Goal: Task Accomplishment & Management: Use online tool/utility

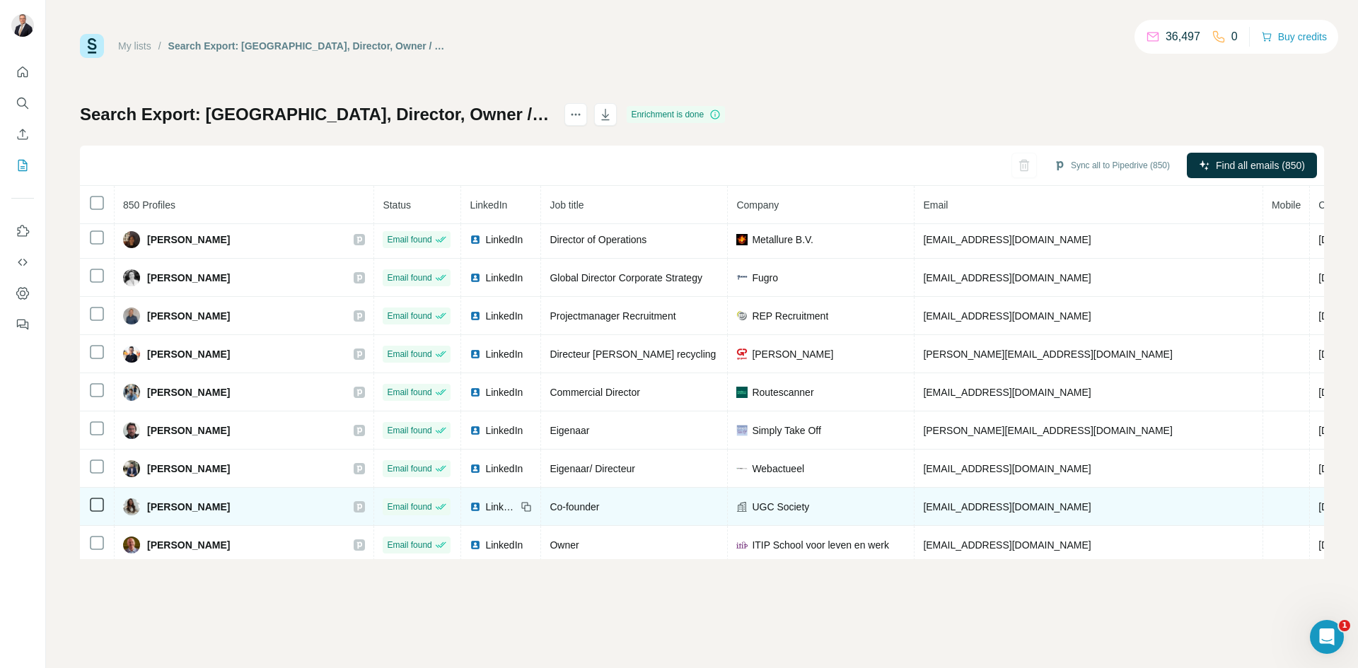
scroll to position [4608, 0]
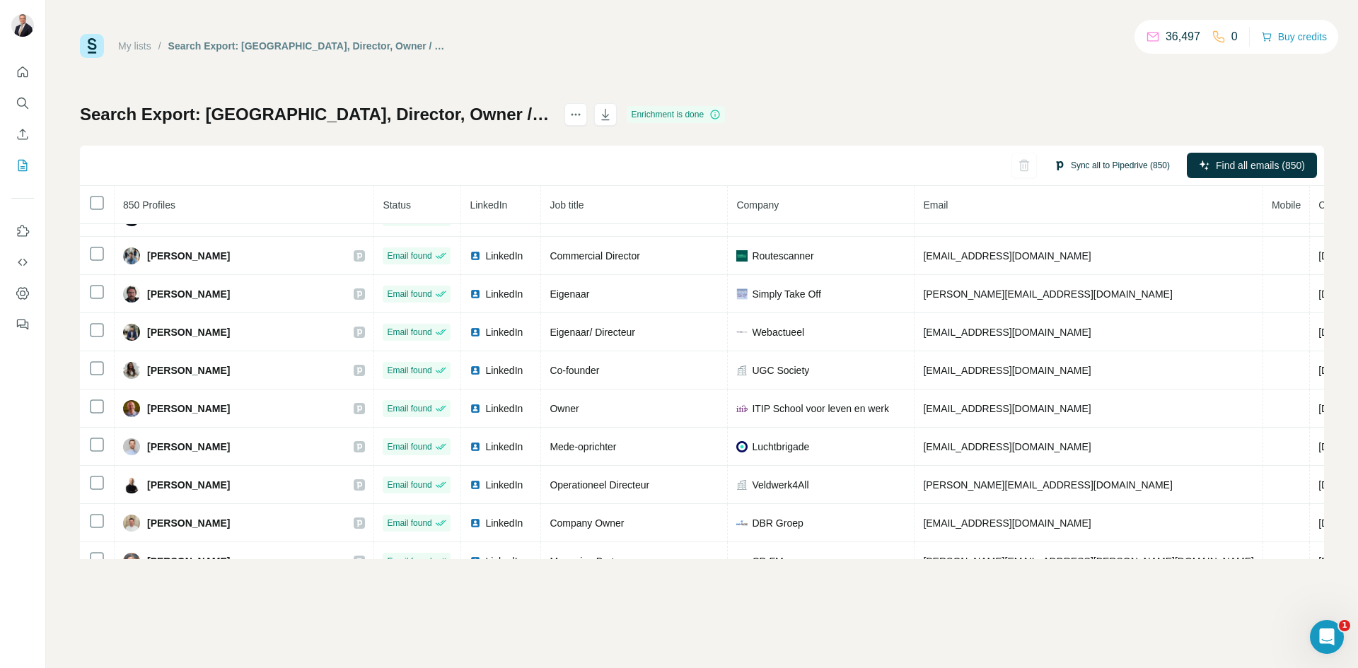
click at [1118, 163] on button "Sync all to Pipedrive (850)" at bounding box center [1112, 165] width 136 height 21
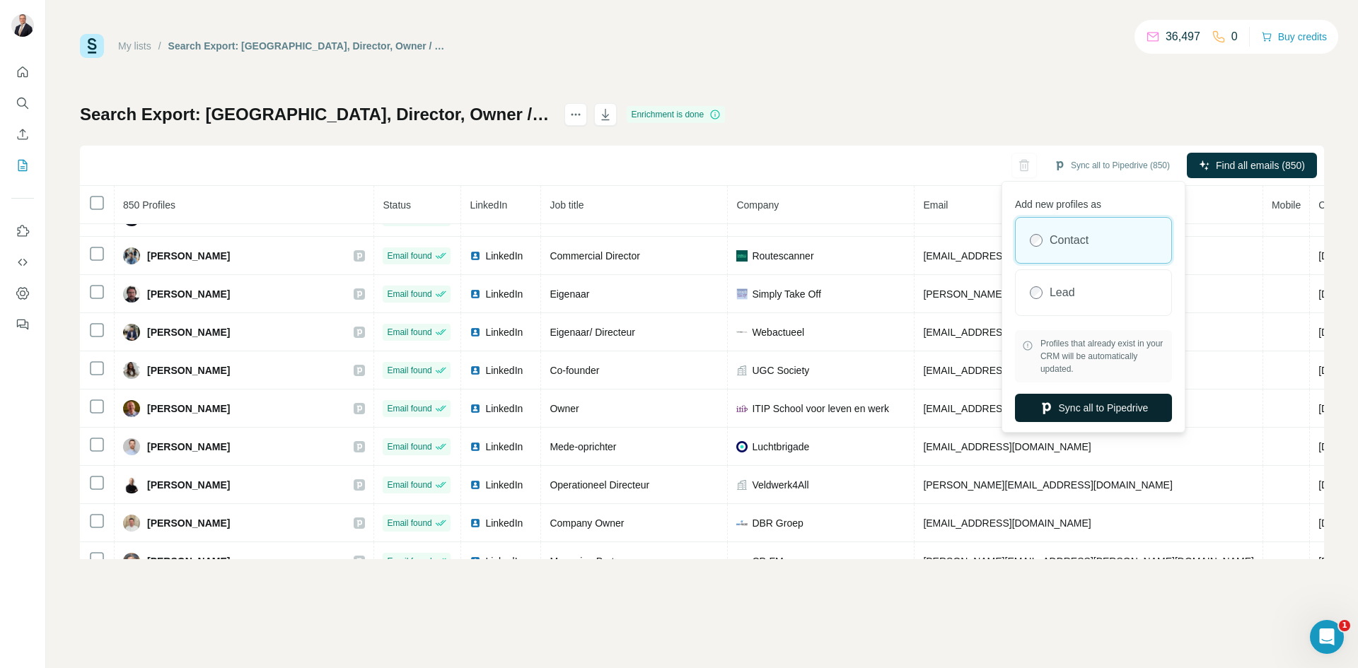
click at [1087, 402] on button "Sync all to Pipedrive" at bounding box center [1093, 408] width 157 height 28
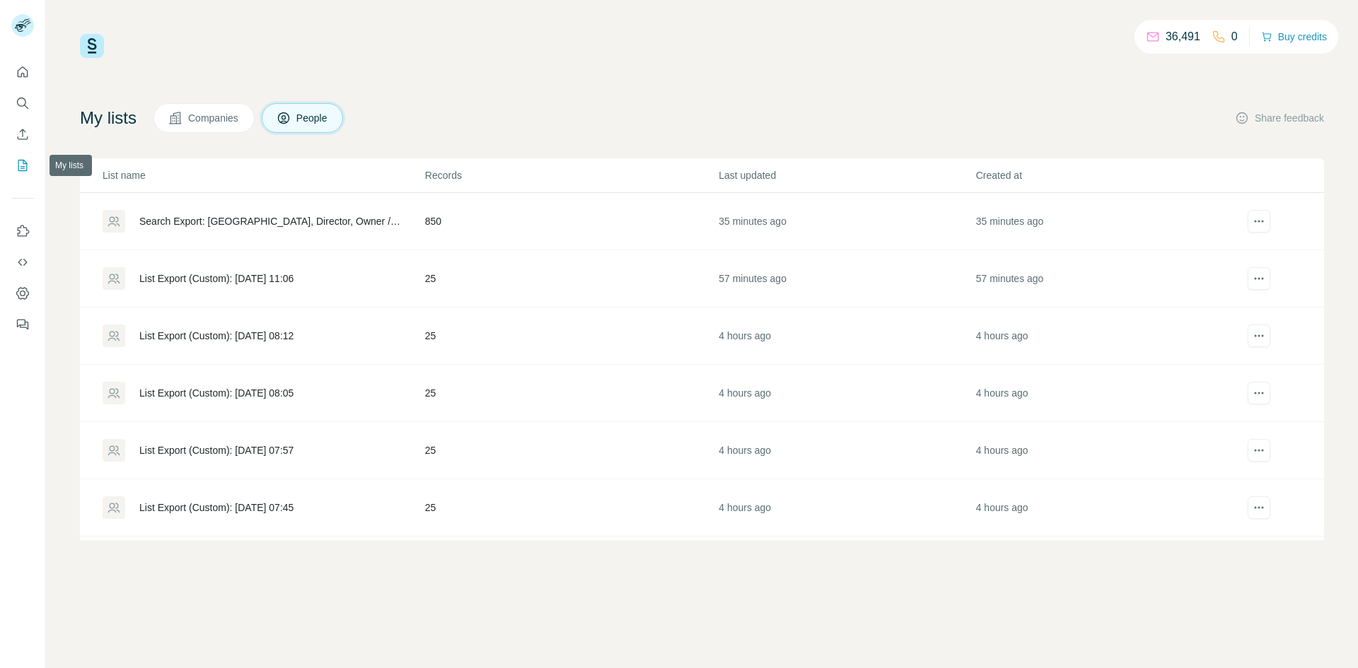
click at [19, 163] on icon "My lists" at bounding box center [23, 165] width 14 height 14
click at [23, 165] on icon "My lists" at bounding box center [23, 165] width 14 height 14
drag, startPoint x: 429, startPoint y: 612, endPoint x: 426, endPoint y: 603, distance: 9.6
click at [429, 612] on div "36,491 0 Buy credits My lists Companies People Share feedback List name Records…" at bounding box center [702, 334] width 1312 height 668
click at [1252, 221] on icon "actions" at bounding box center [1259, 221] width 14 height 14
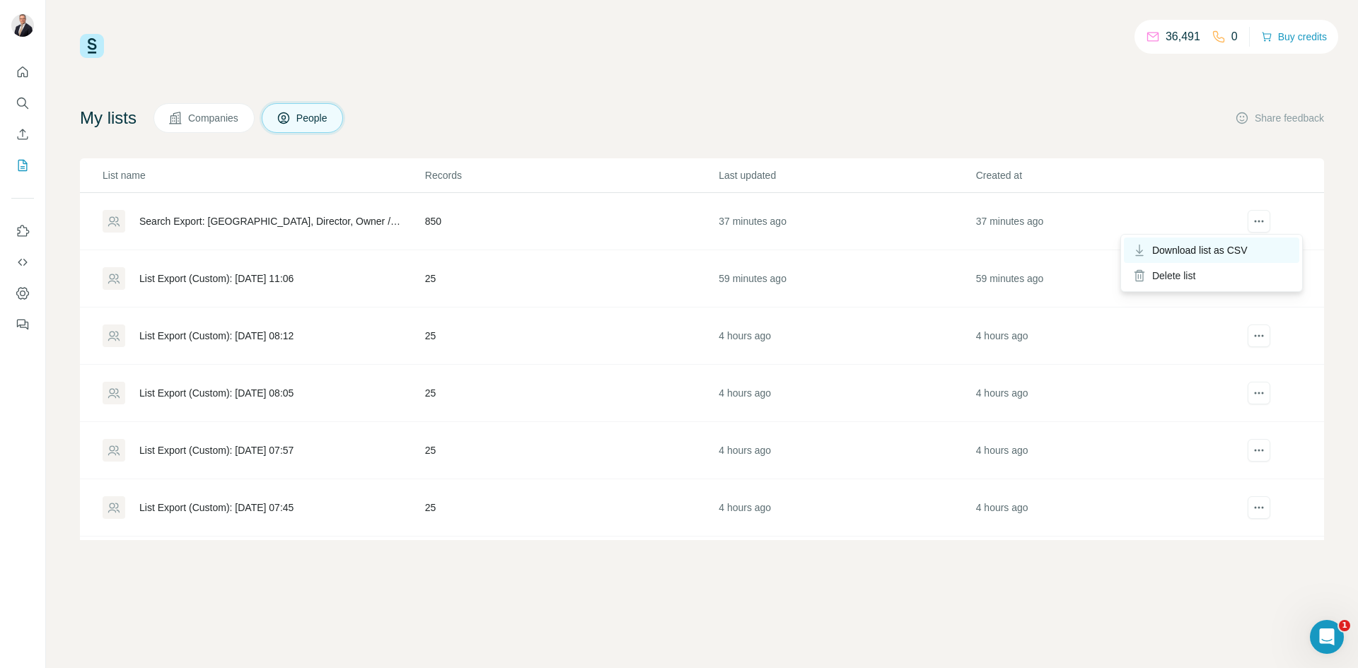
click at [1240, 252] on span "Download list as CSV" at bounding box center [1199, 250] width 95 height 14
click at [293, 278] on div "List Export (Custom): [DATE] 11:06" at bounding box center [216, 279] width 154 height 14
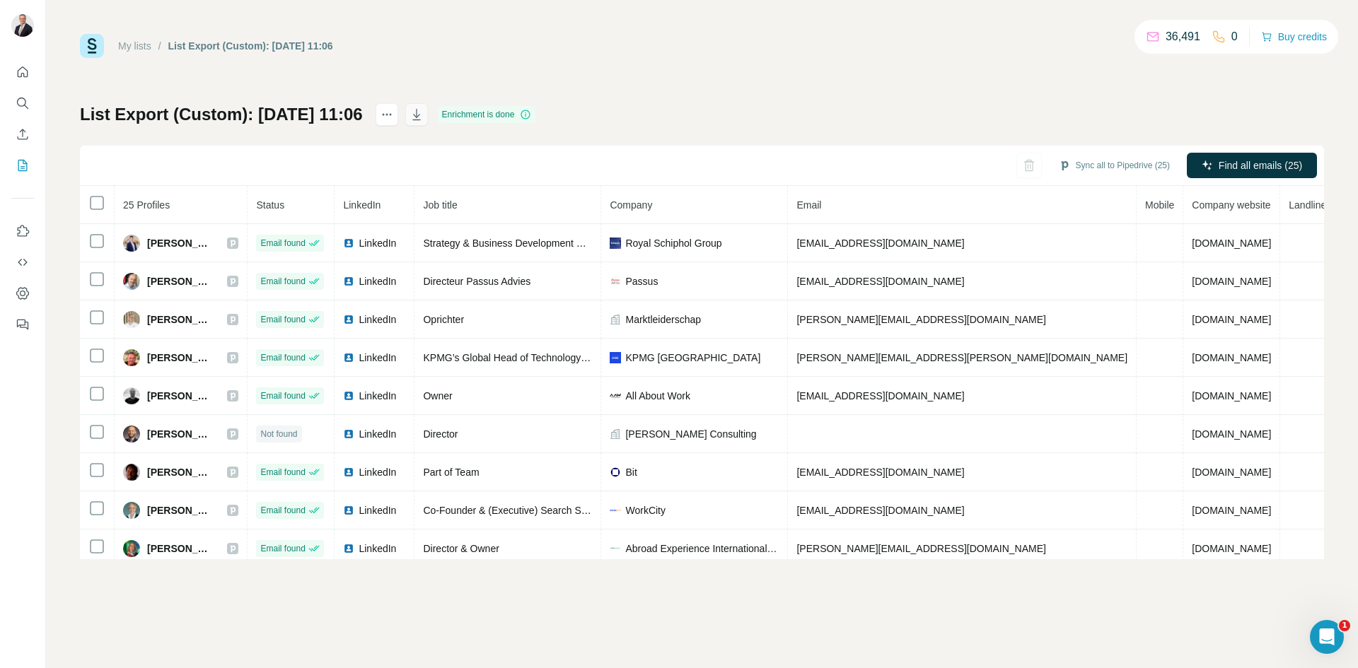
click at [424, 117] on icon "button" at bounding box center [416, 114] width 14 height 14
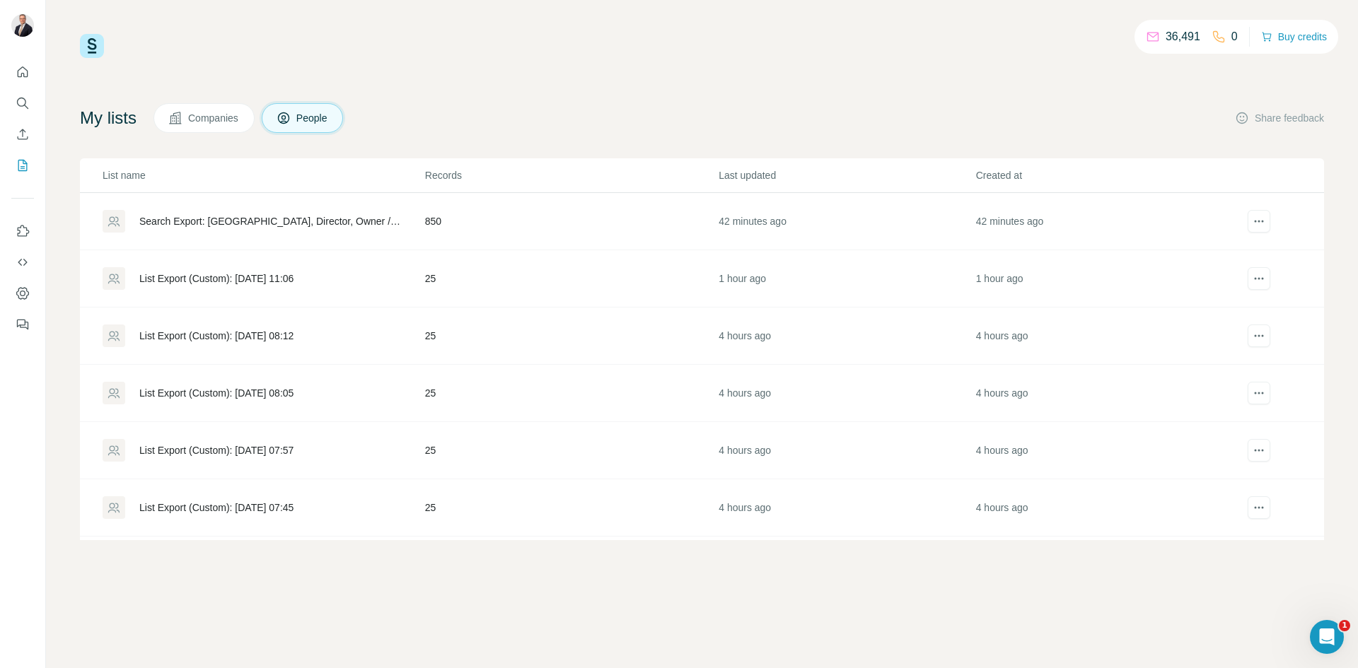
click at [539, 603] on div "36,491 0 Buy credits My lists Companies People Share feedback List name Records…" at bounding box center [702, 334] width 1312 height 668
click at [273, 282] on div "List Export (Custom): [DATE] 11:06" at bounding box center [216, 279] width 154 height 14
click at [273, 332] on div "List Export (Custom): [DATE] 08:12" at bounding box center [216, 336] width 154 height 14
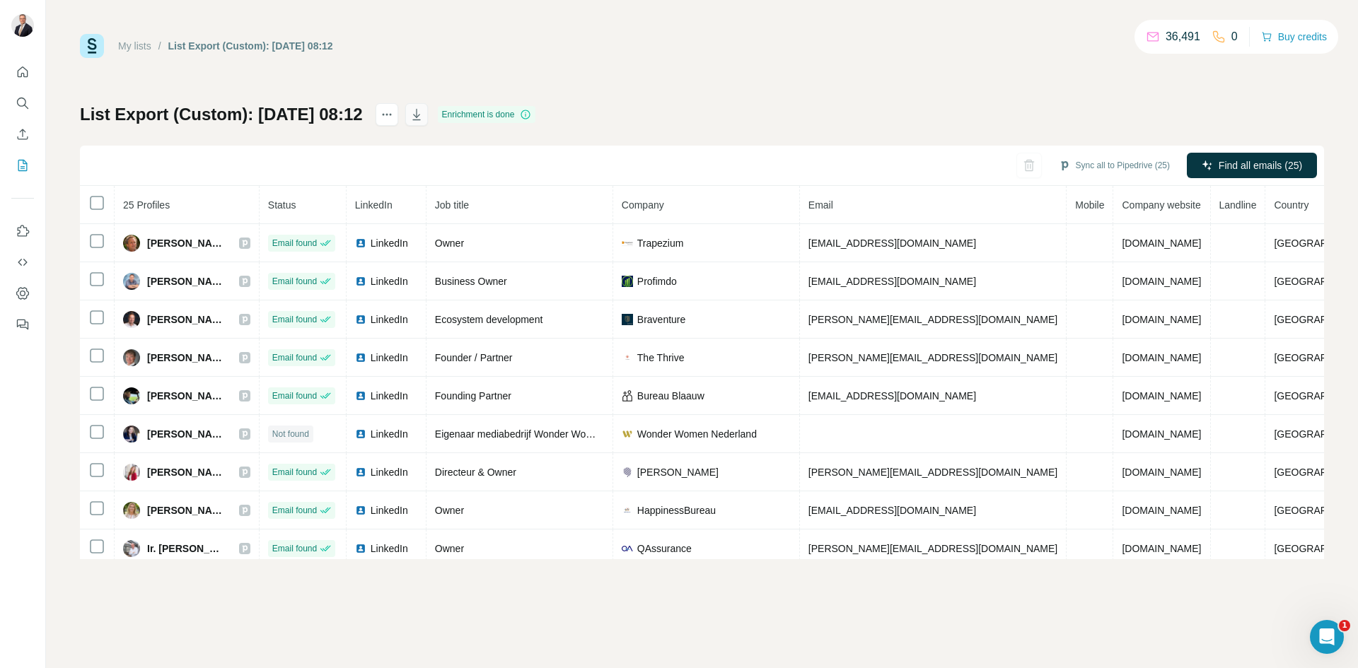
click at [424, 113] on icon "button" at bounding box center [416, 114] width 14 height 14
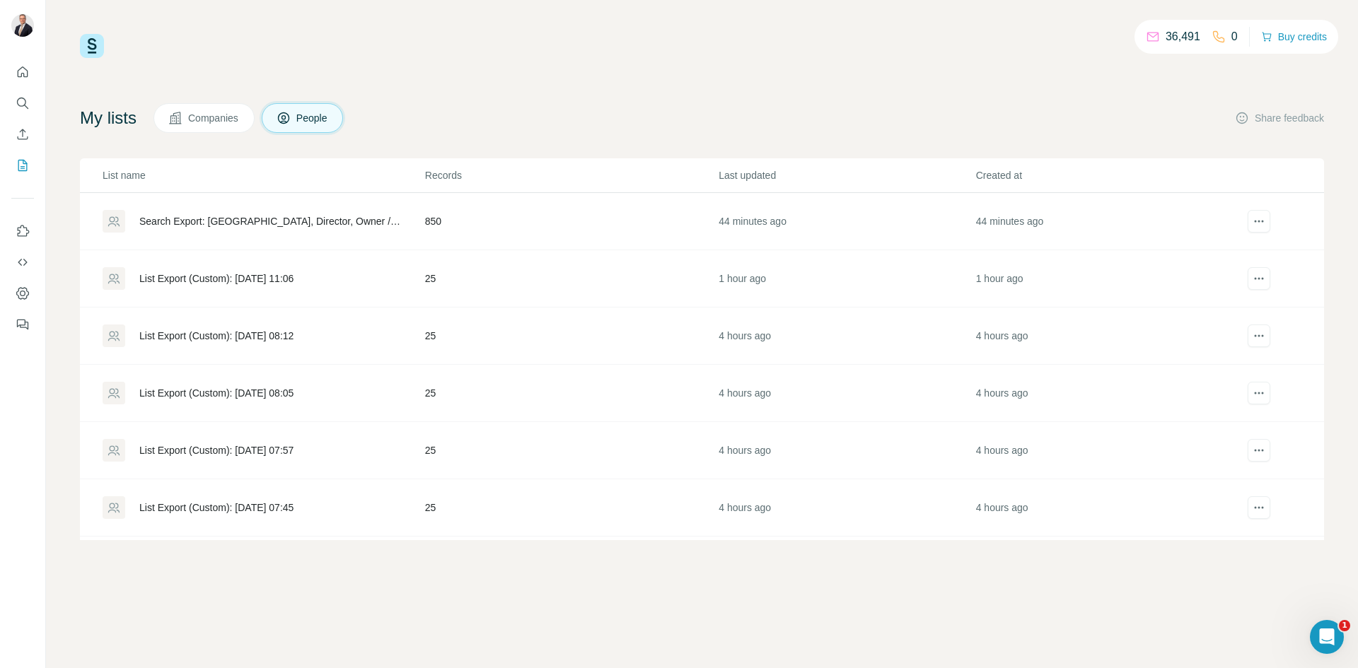
click at [288, 389] on div "List Export (Custom): [DATE] 08:05" at bounding box center [216, 393] width 154 height 14
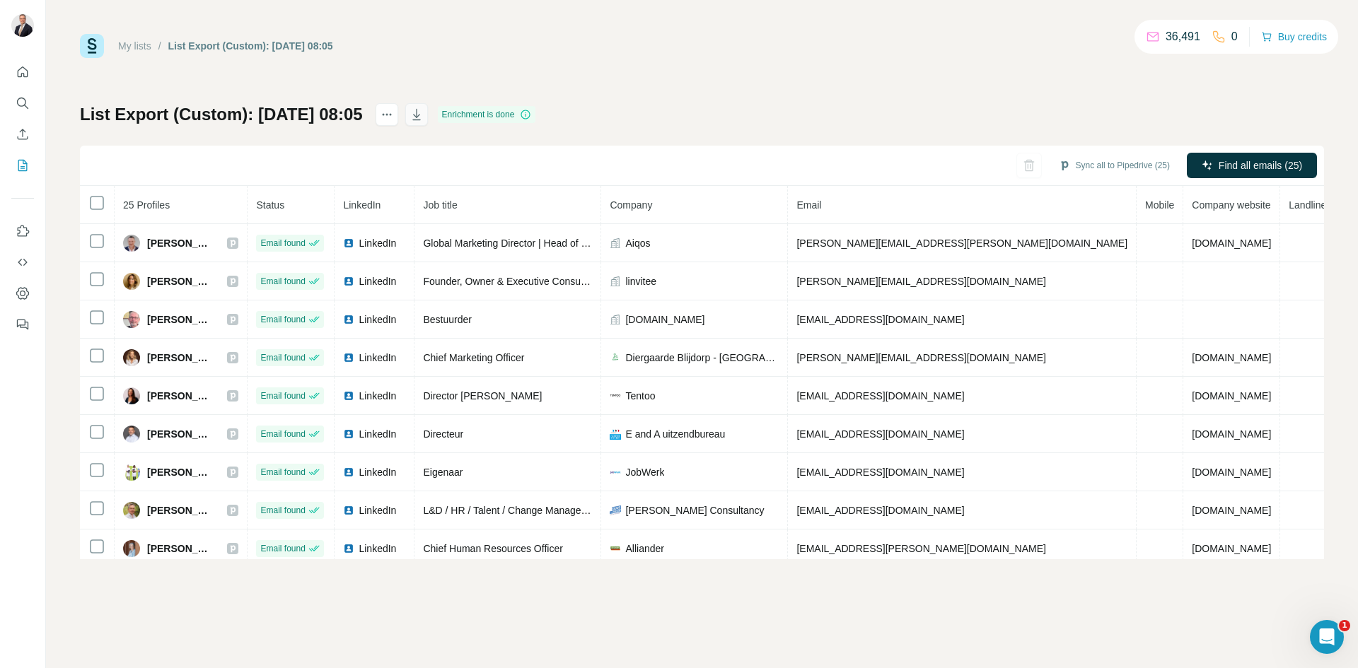
click at [428, 117] on button "button" at bounding box center [416, 114] width 23 height 23
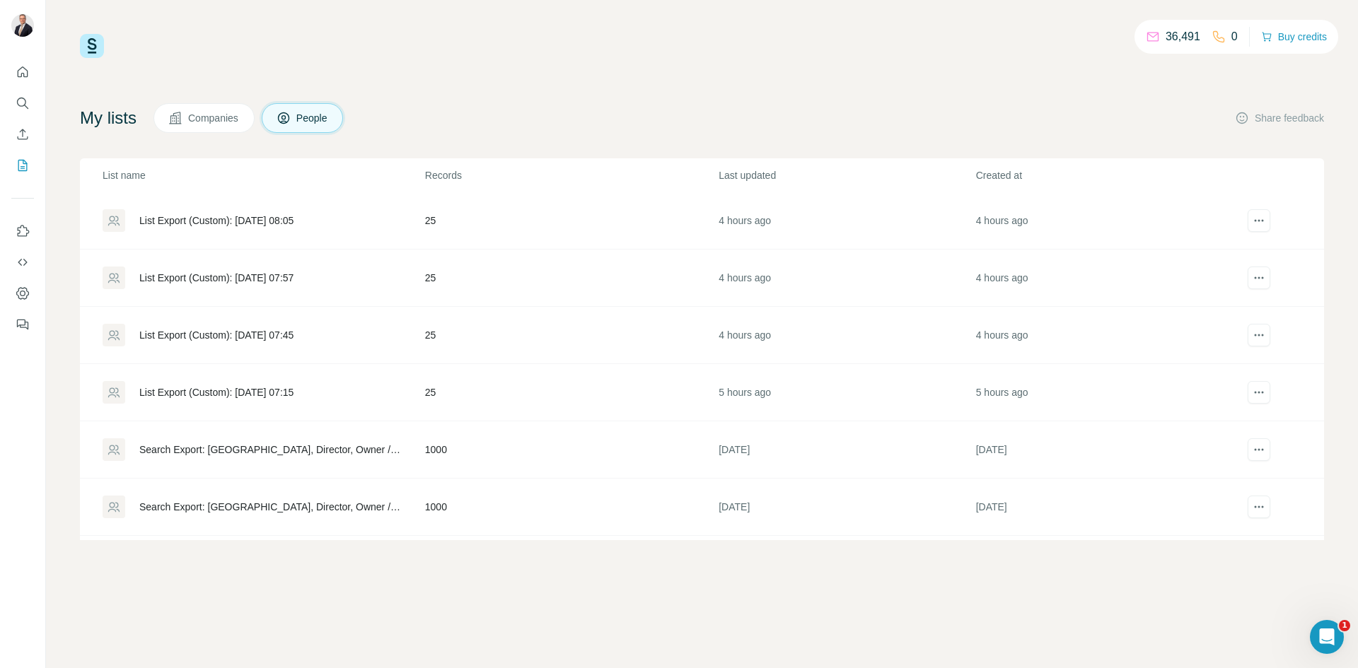
scroll to position [141, 0]
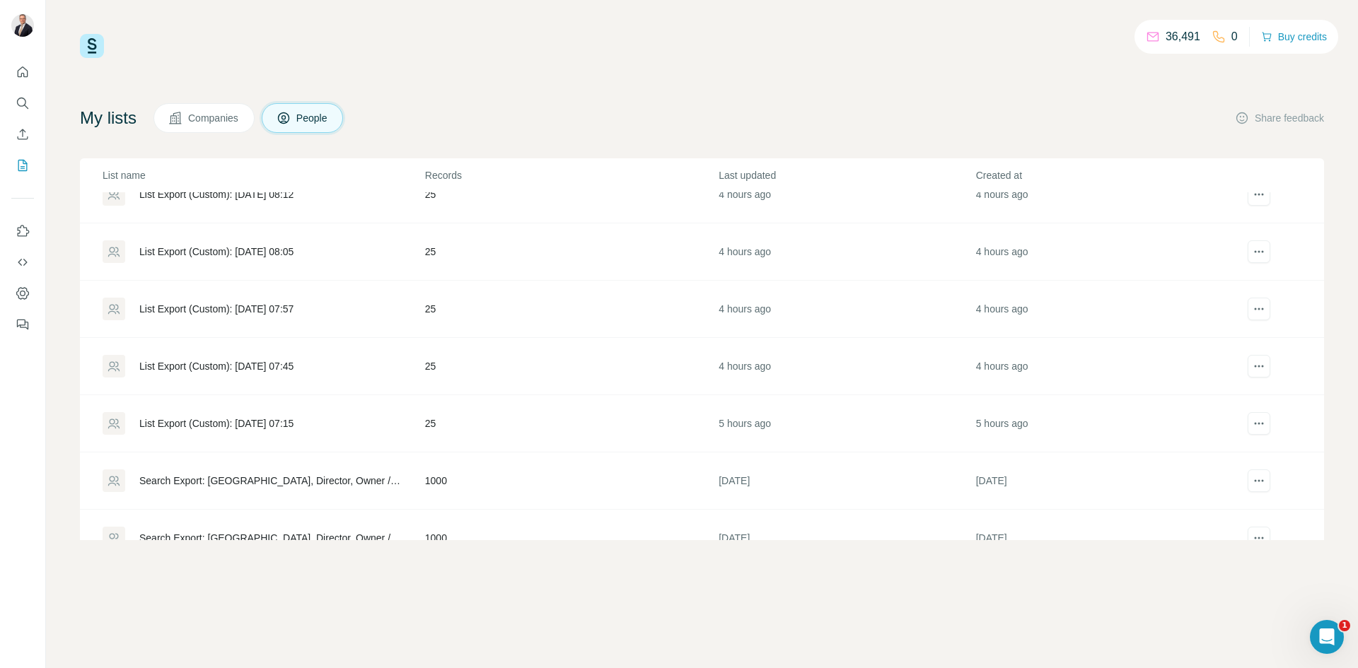
click at [287, 305] on div "List Export (Custom): [DATE] 07:57" at bounding box center [216, 309] width 154 height 14
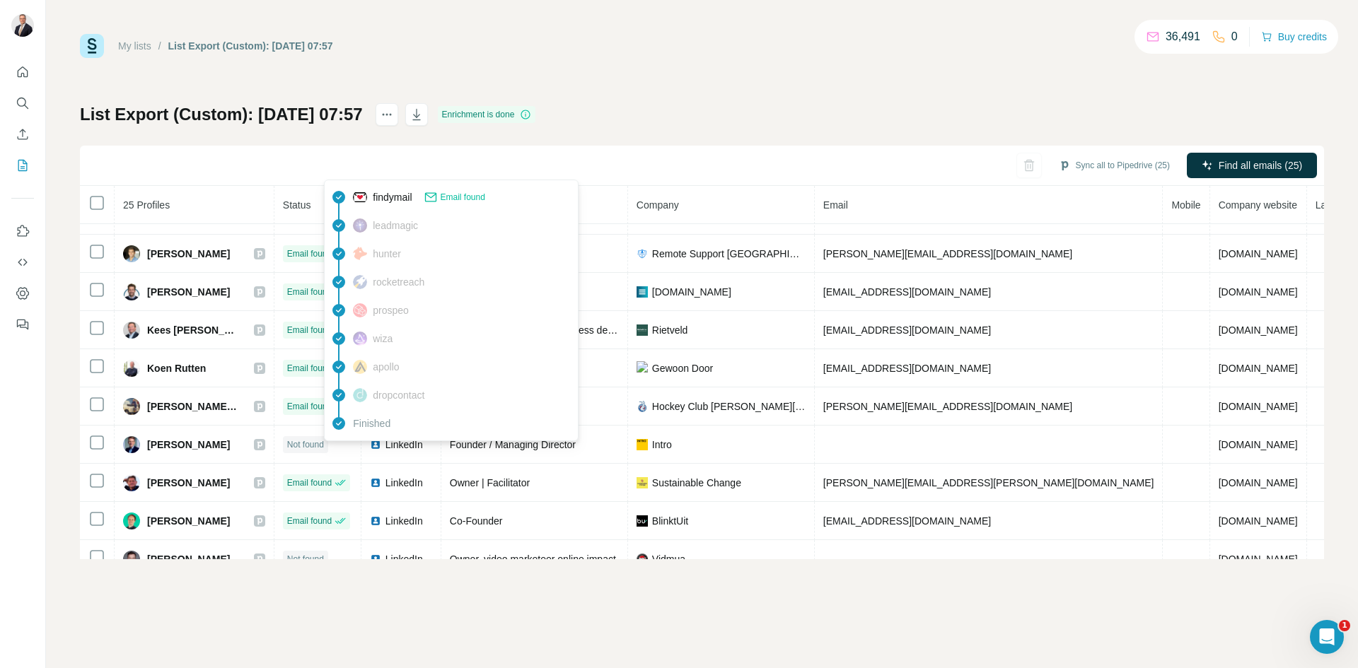
scroll to position [436, 0]
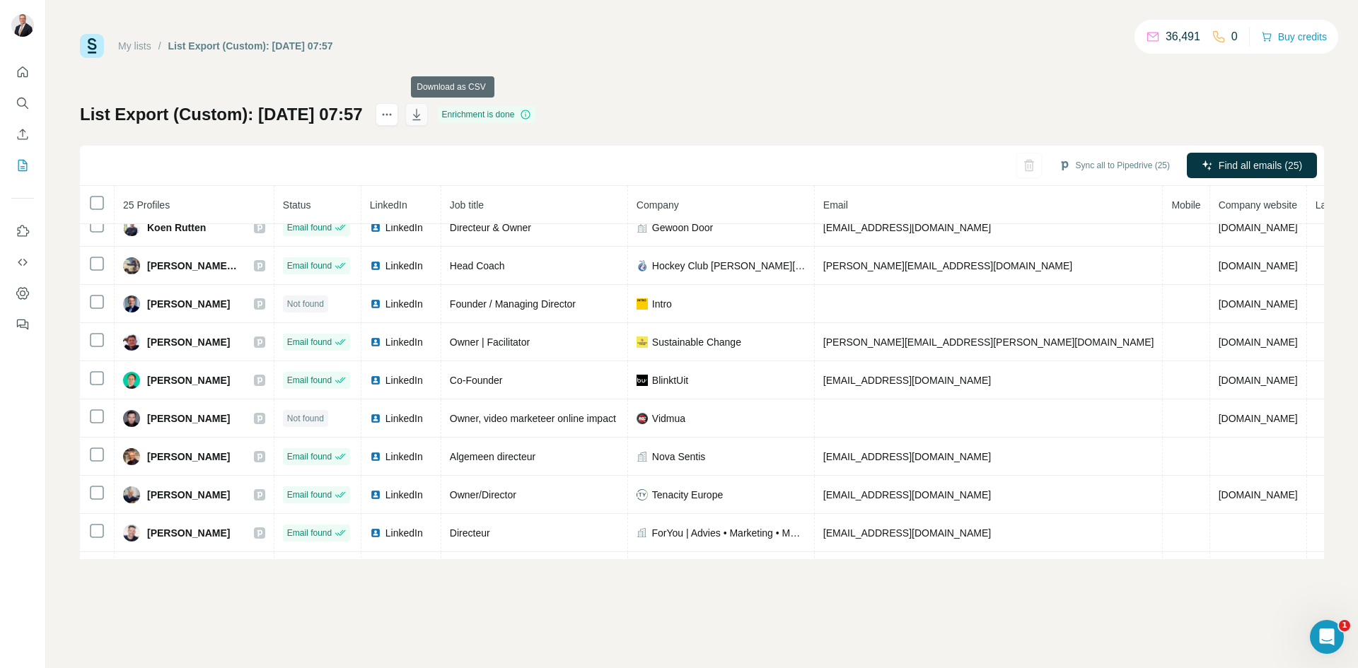
click at [424, 115] on icon "button" at bounding box center [416, 114] width 14 height 14
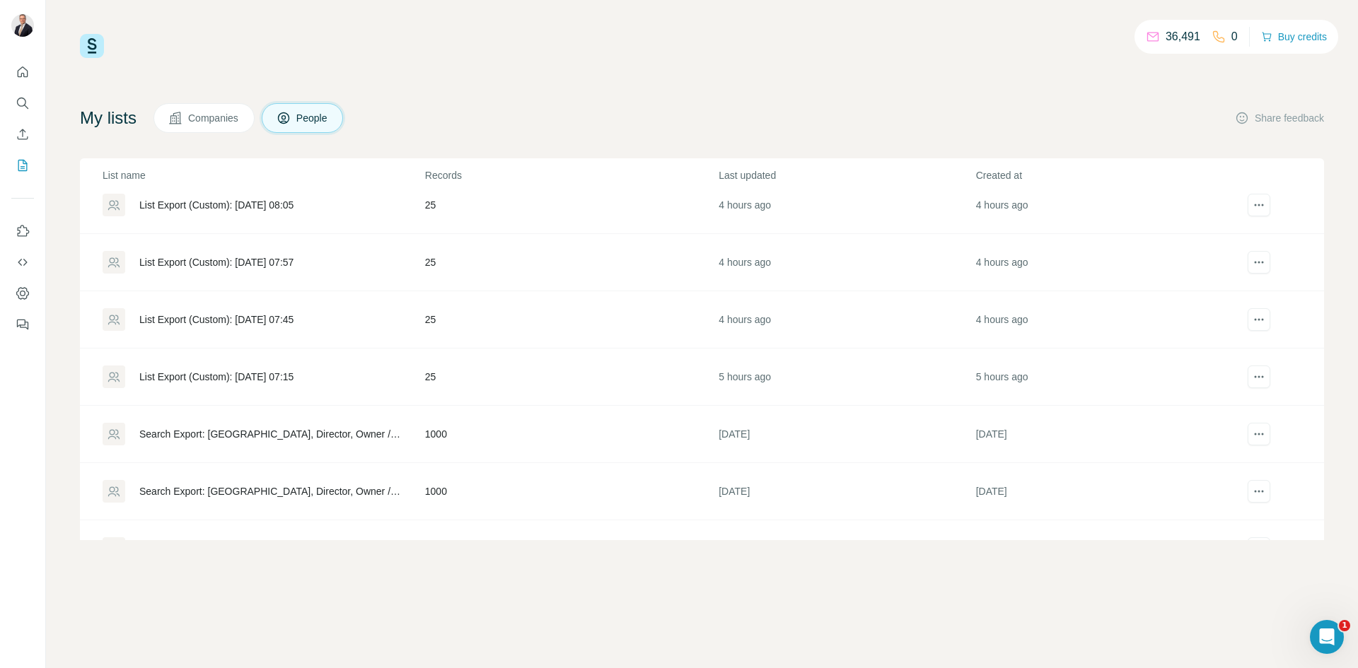
scroll to position [212, 0]
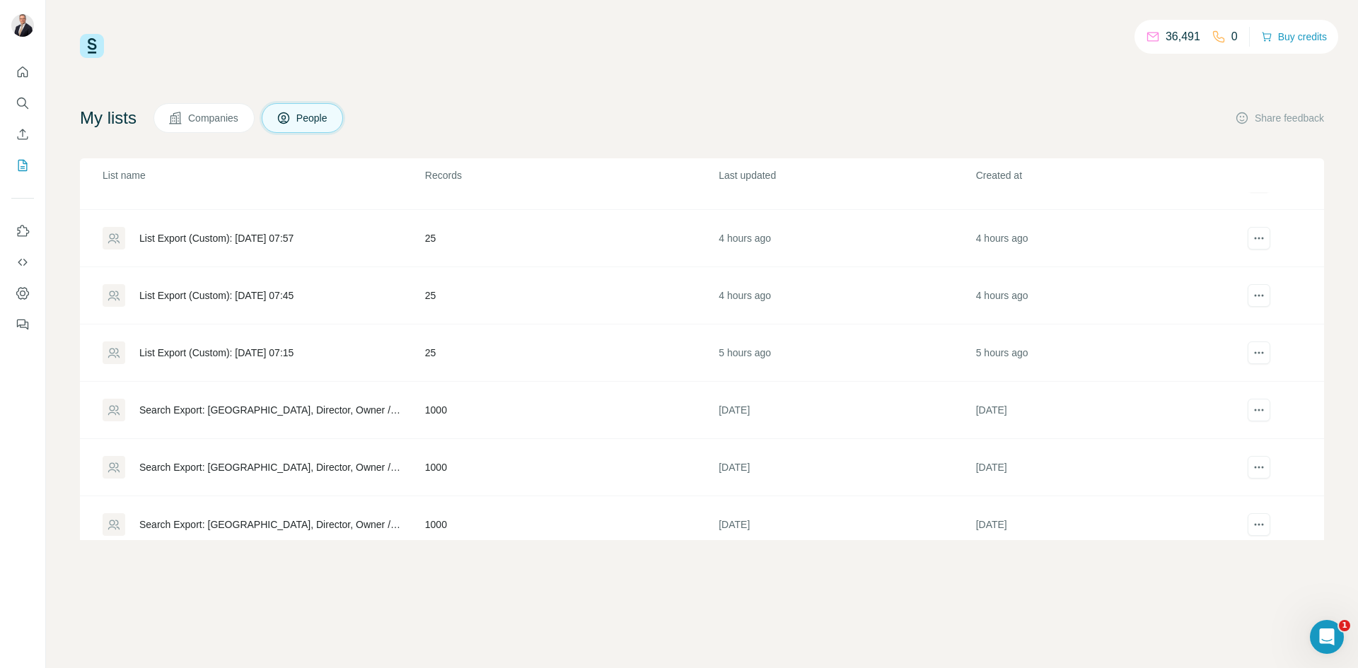
click at [287, 293] on div "List Export (Custom): [DATE] 07:45" at bounding box center [216, 296] width 154 height 14
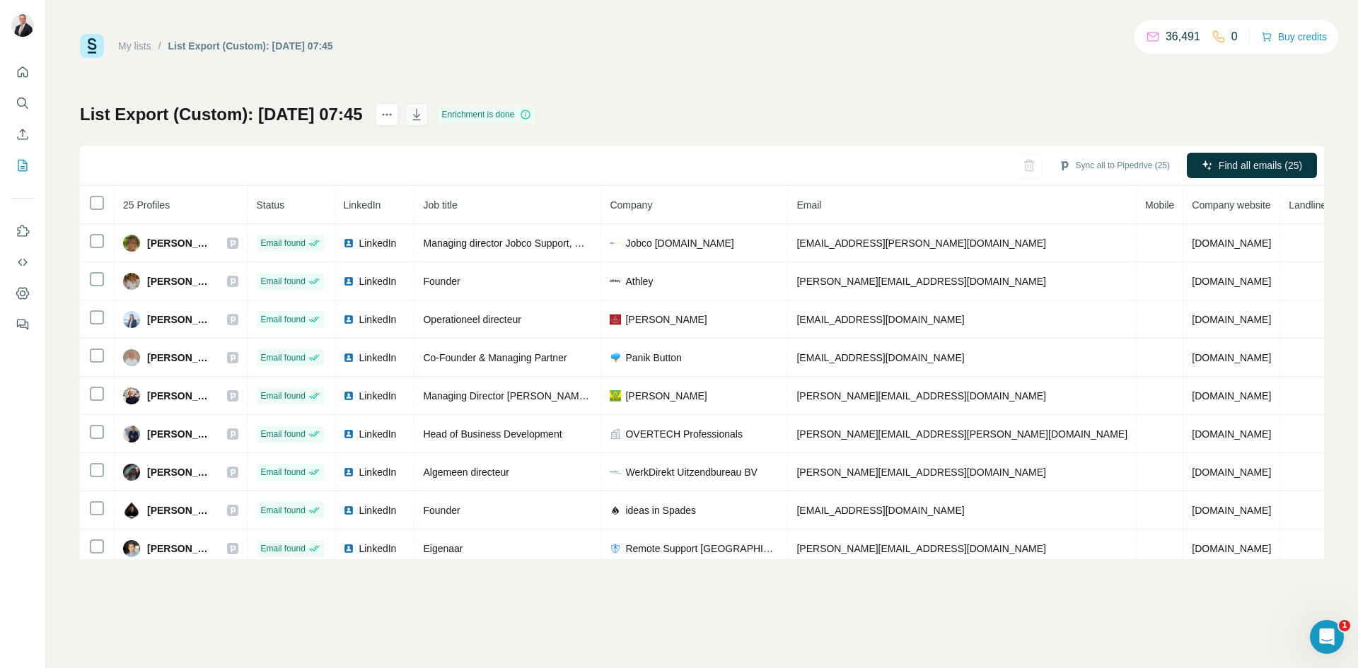
click at [424, 115] on icon "button" at bounding box center [416, 114] width 14 height 14
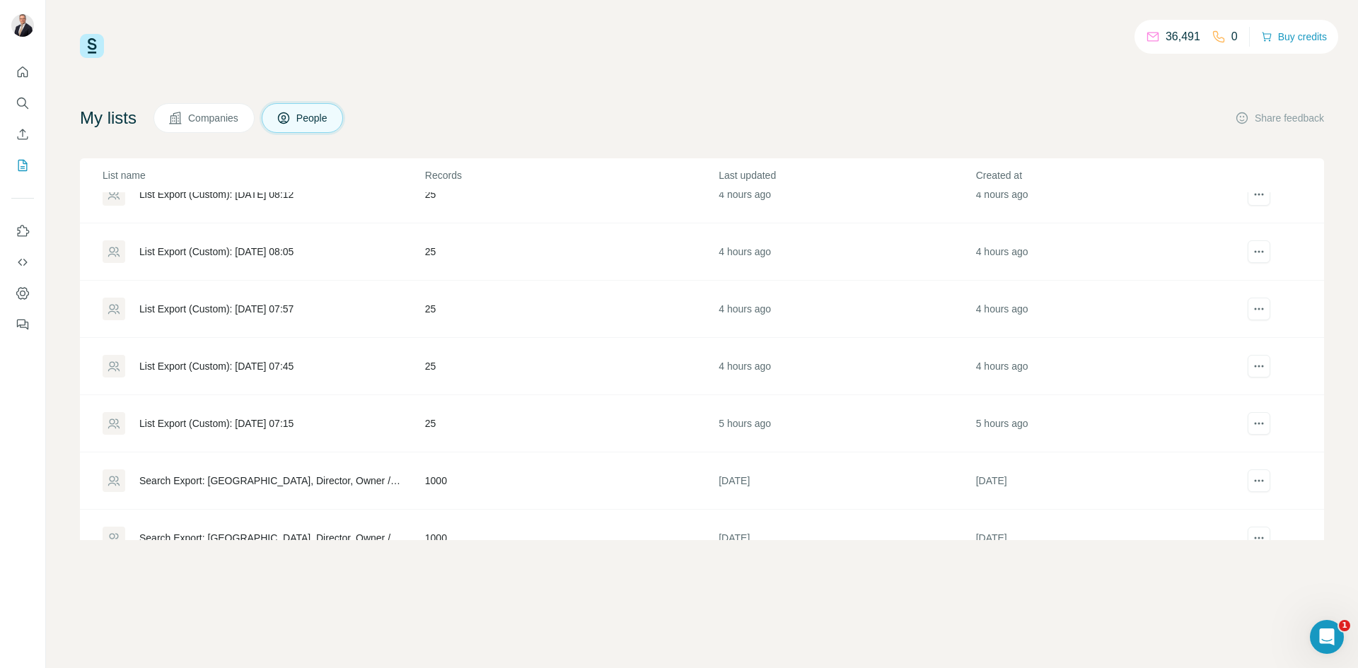
scroll to position [212, 0]
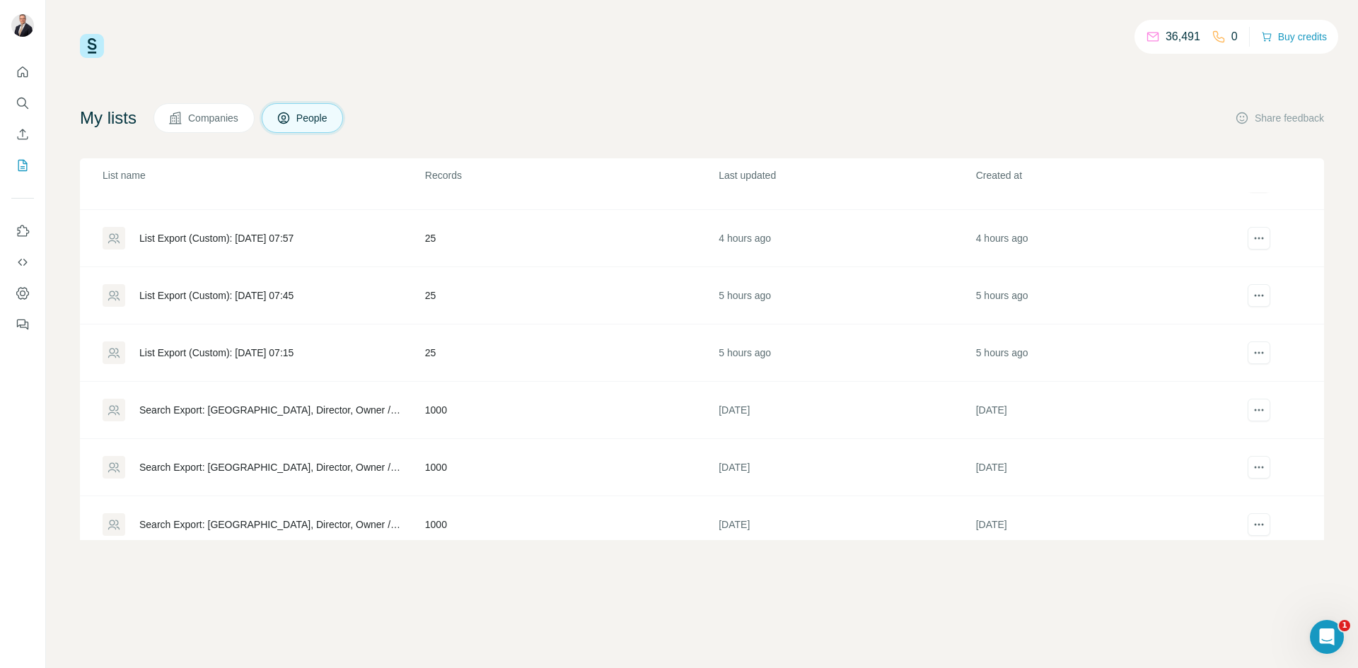
click at [281, 293] on div "List Export (Custom): [DATE] 07:45" at bounding box center [216, 296] width 154 height 14
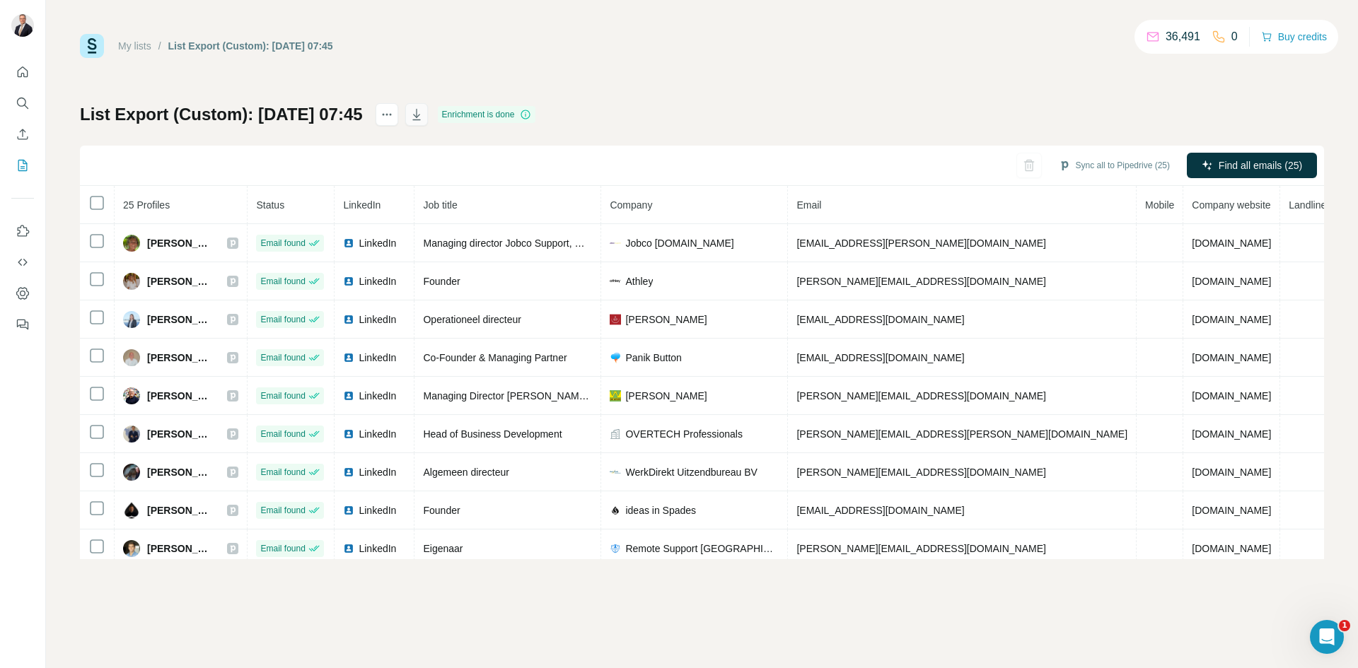
click at [424, 117] on icon "button" at bounding box center [416, 114] width 14 height 14
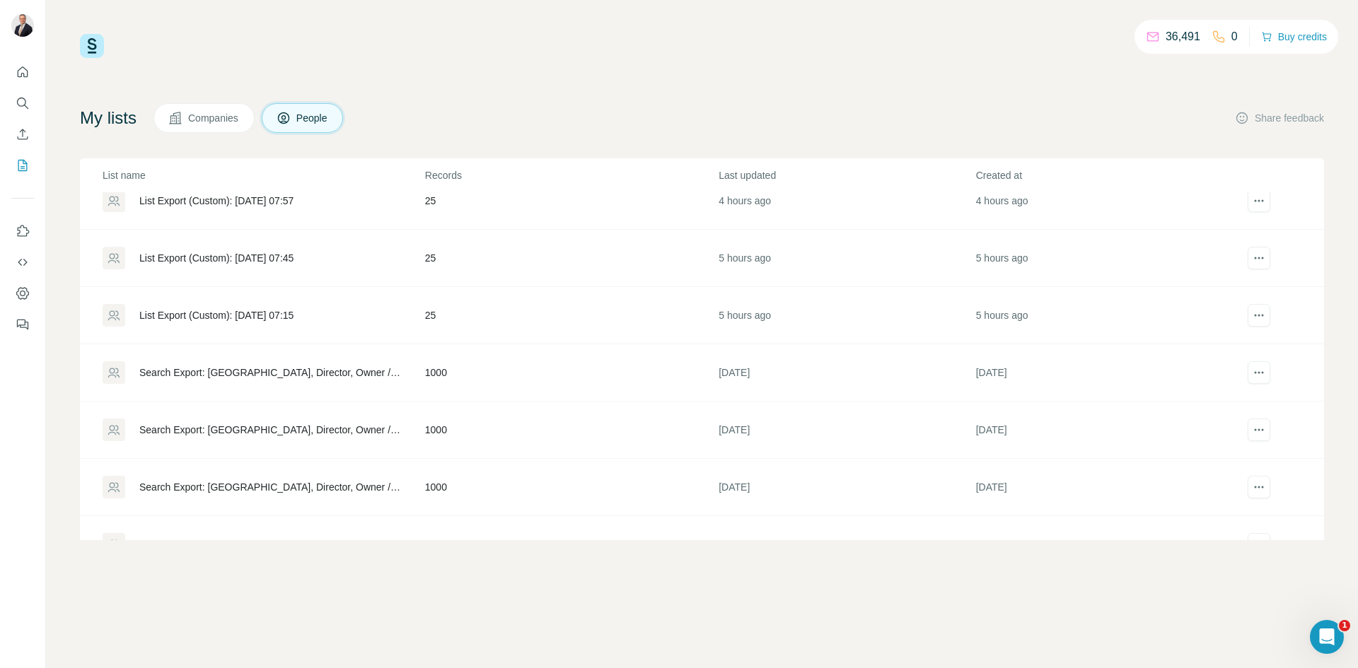
scroll to position [283, 0]
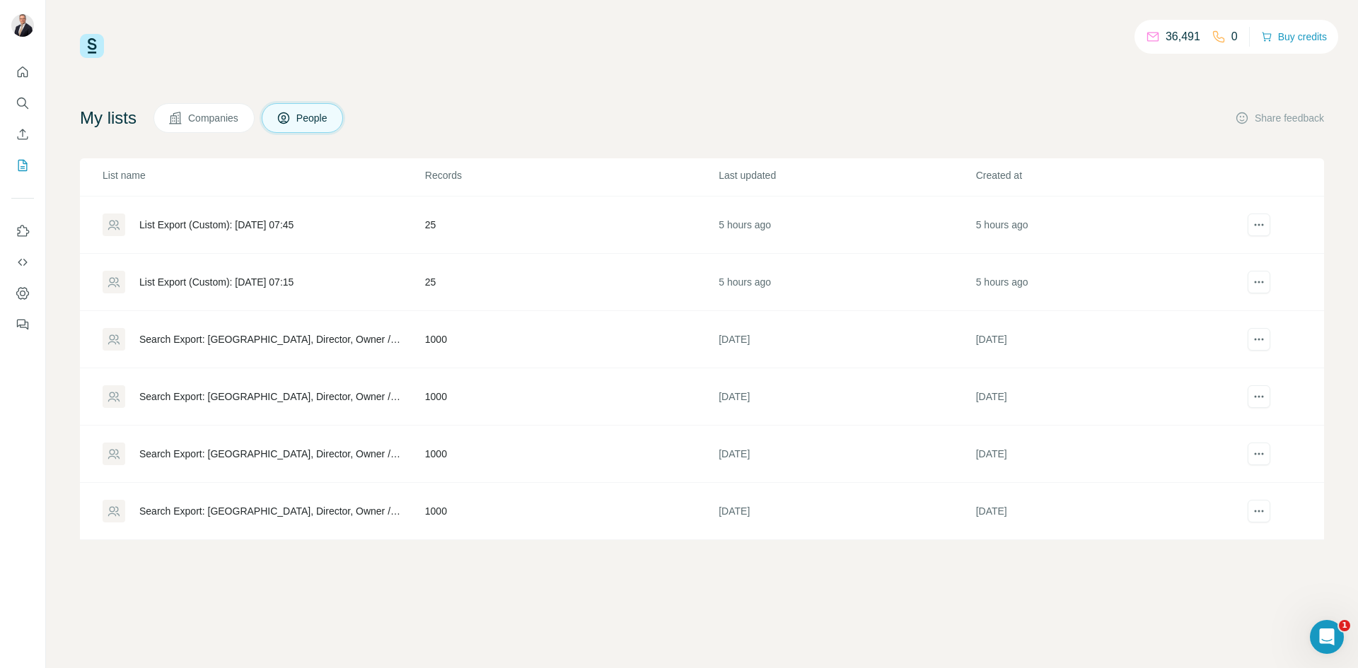
click at [292, 280] on div "List Export (Custom): [DATE] 07:15" at bounding box center [216, 282] width 154 height 14
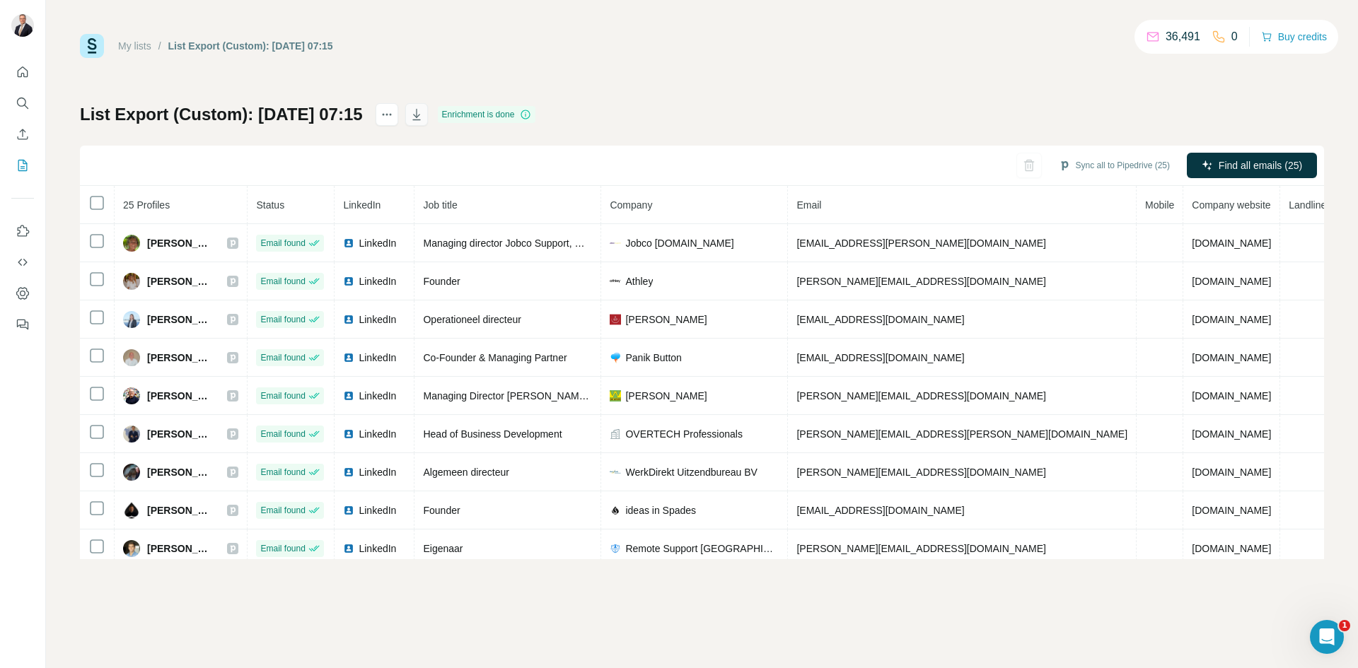
click at [424, 117] on icon "button" at bounding box center [416, 114] width 14 height 14
